Goal: Check status: Check status

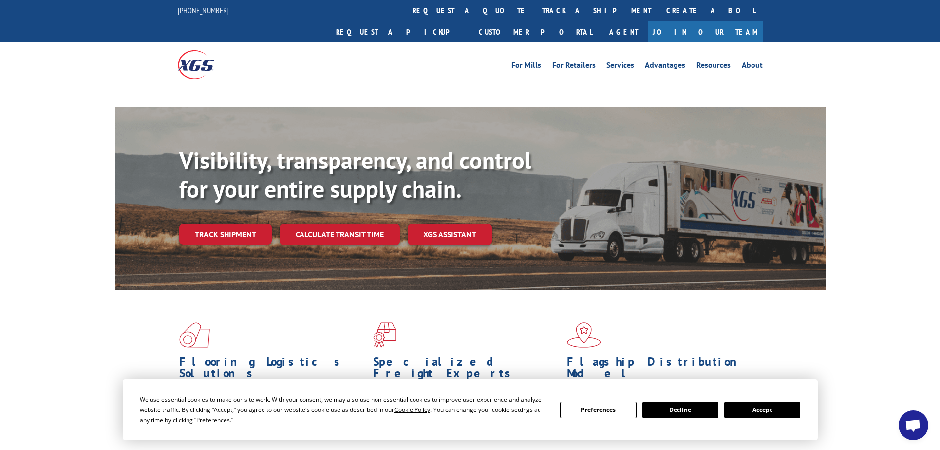
click at [760, 410] on button "Accept" at bounding box center [763, 409] width 76 height 17
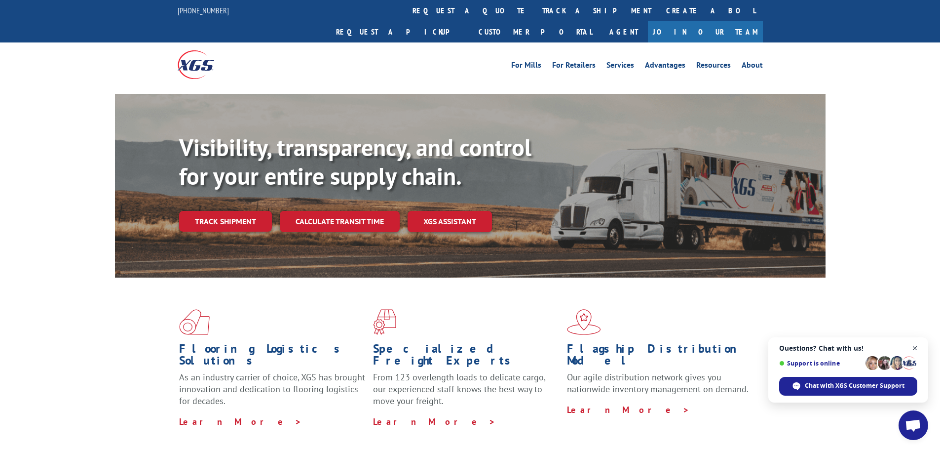
click at [916, 348] on span "Open chat" at bounding box center [915, 348] width 12 height 12
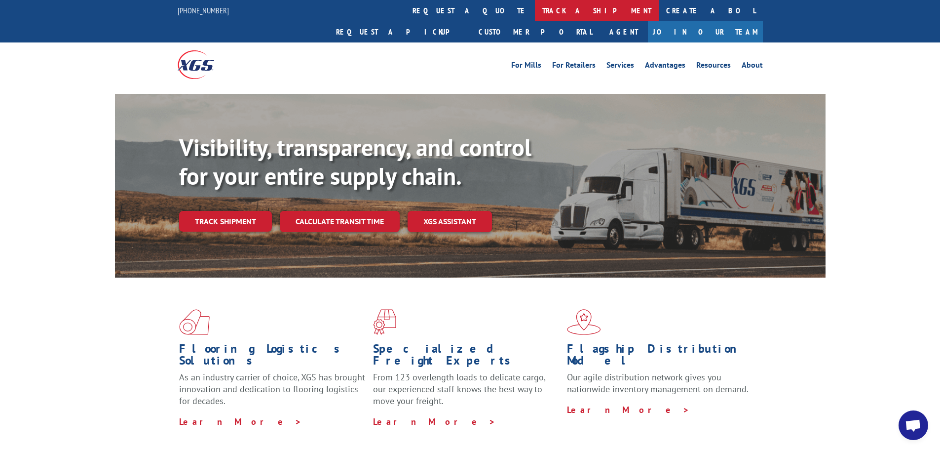
click at [535, 7] on link "track a shipment" at bounding box center [597, 10] width 124 height 21
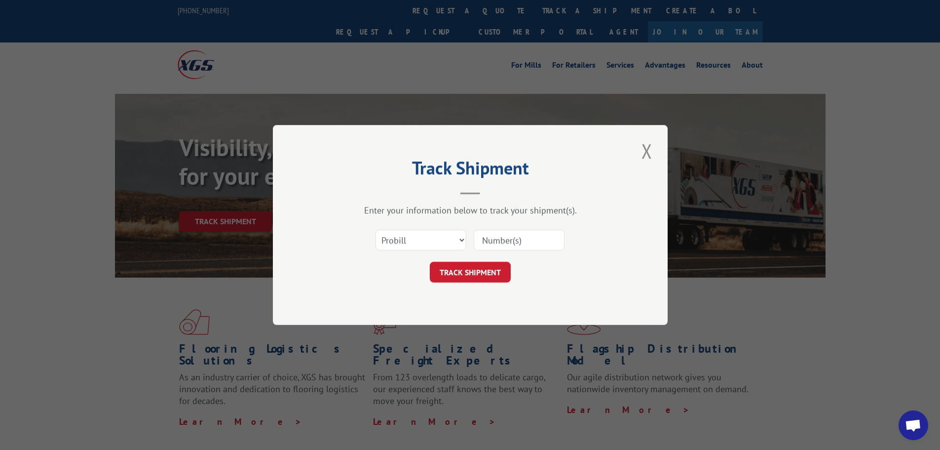
paste input "17198329"
type input "17198329"
click at [477, 278] on button "TRACK SHIPMENT" at bounding box center [470, 272] width 81 height 21
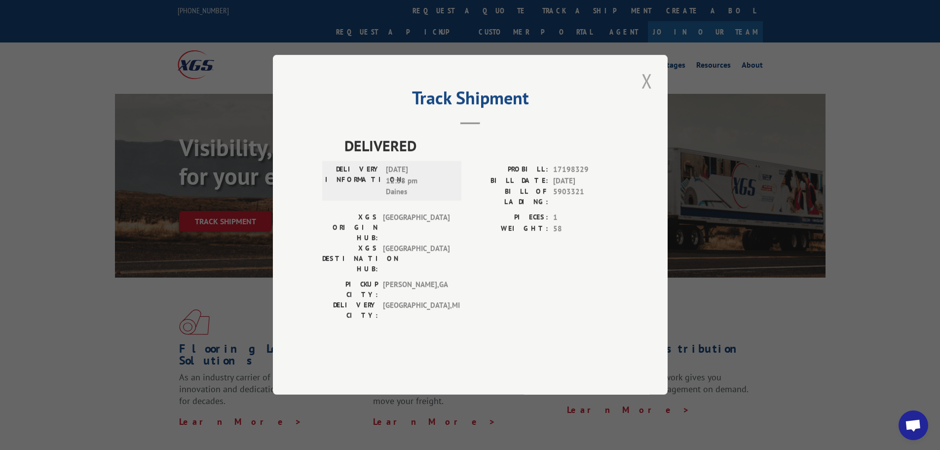
click at [645, 94] on button "Close modal" at bounding box center [647, 80] width 17 height 27
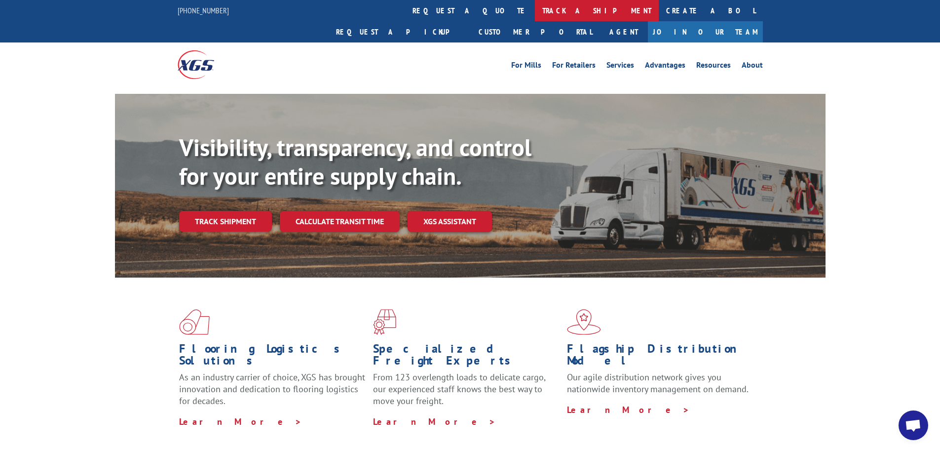
click at [535, 9] on link "track a shipment" at bounding box center [597, 10] width 124 height 21
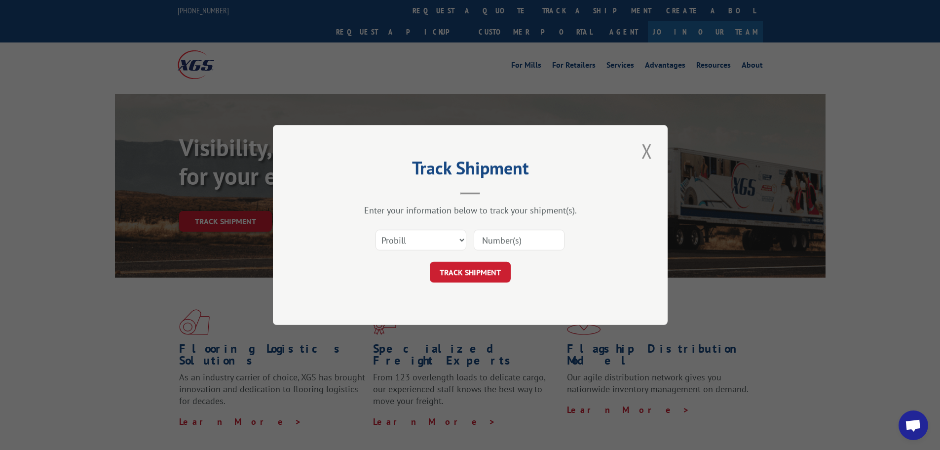
paste input "265601823"
type input "265601823"
click at [483, 278] on button "TRACK SHIPMENT" at bounding box center [470, 272] width 81 height 21
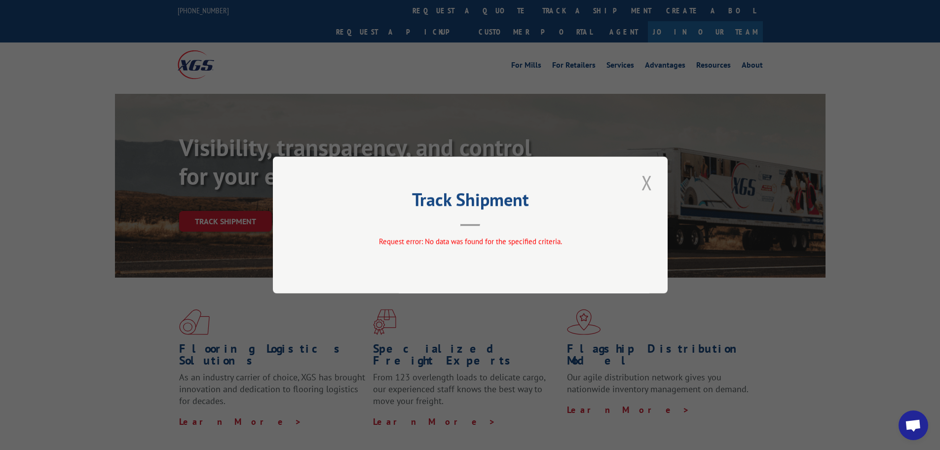
click at [644, 189] on button "Close modal" at bounding box center [647, 182] width 17 height 27
